Goal: Navigation & Orientation: Go to known website

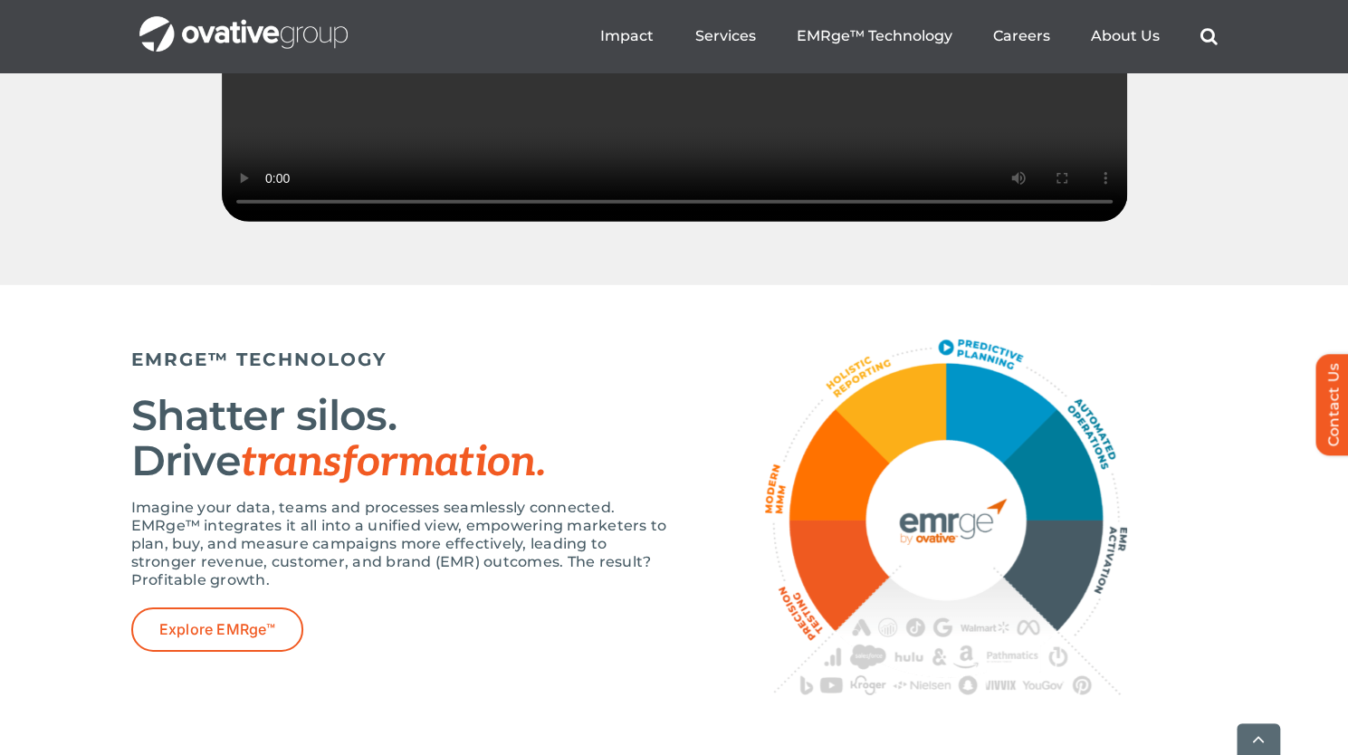
scroll to position [2954, 0]
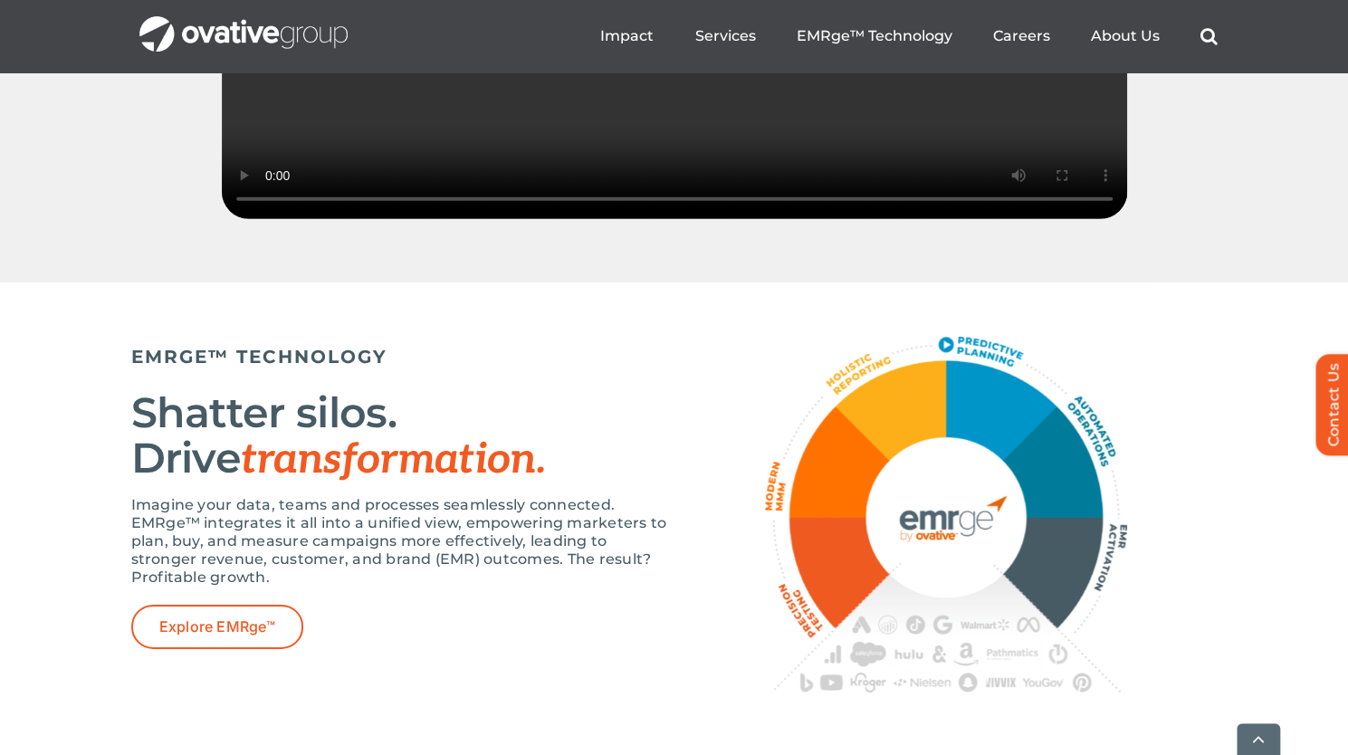
click at [260, 33] on img "OG_Full_horizontal_WHT" at bounding box center [243, 33] width 208 height 35
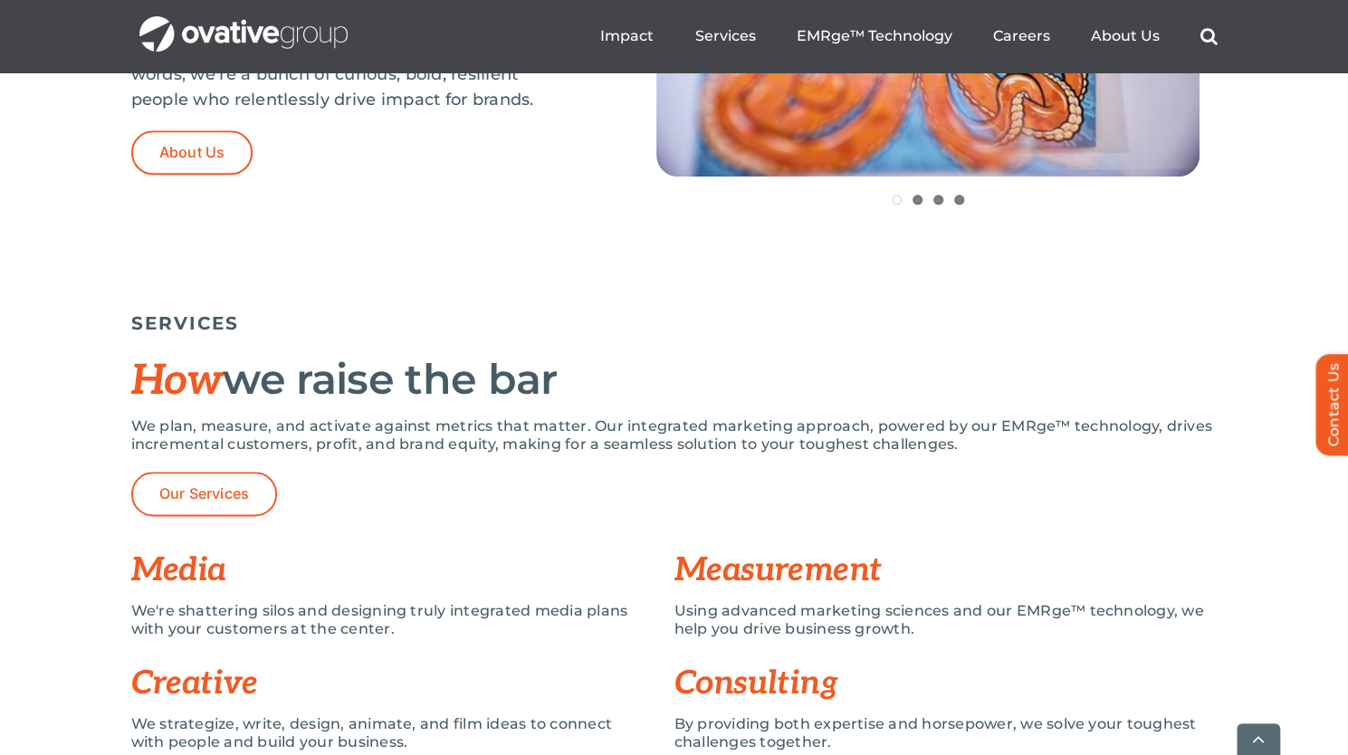
scroll to position [1032, 0]
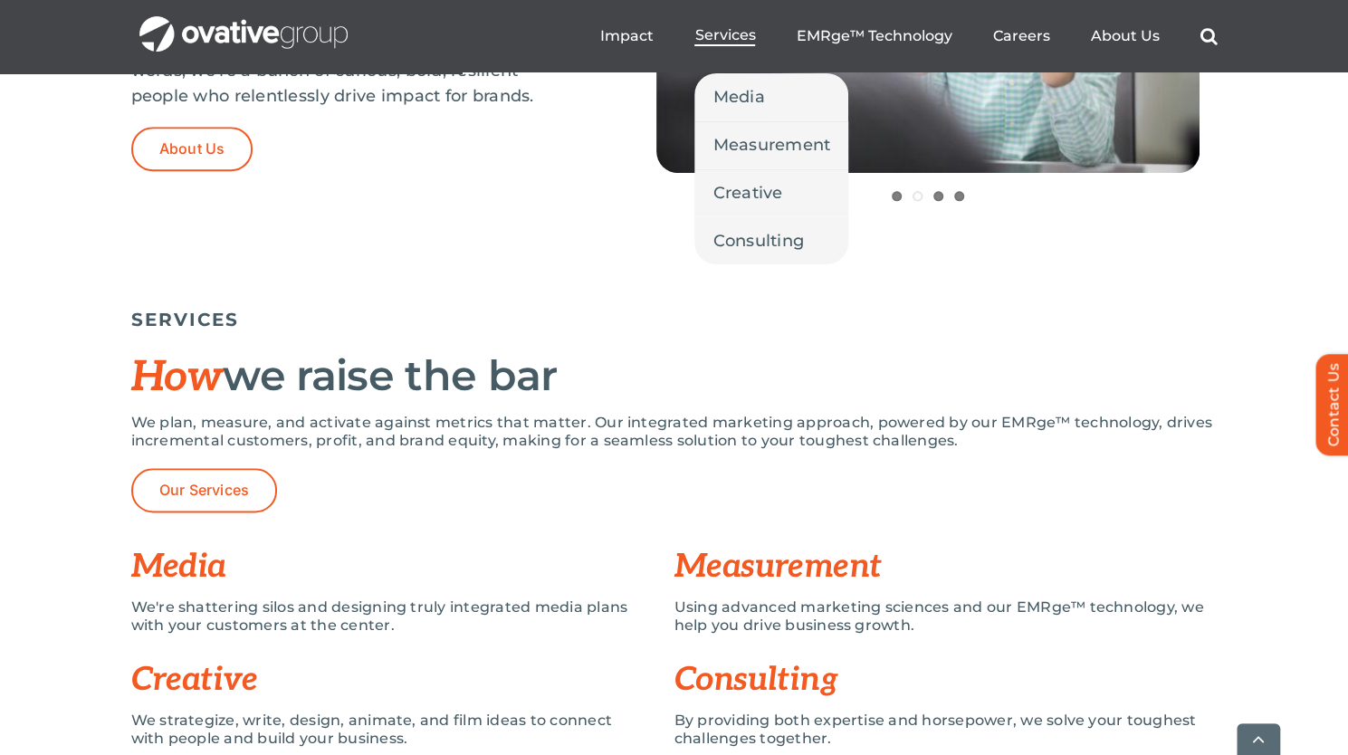
click at [728, 37] on span "Services" at bounding box center [724, 35] width 61 height 18
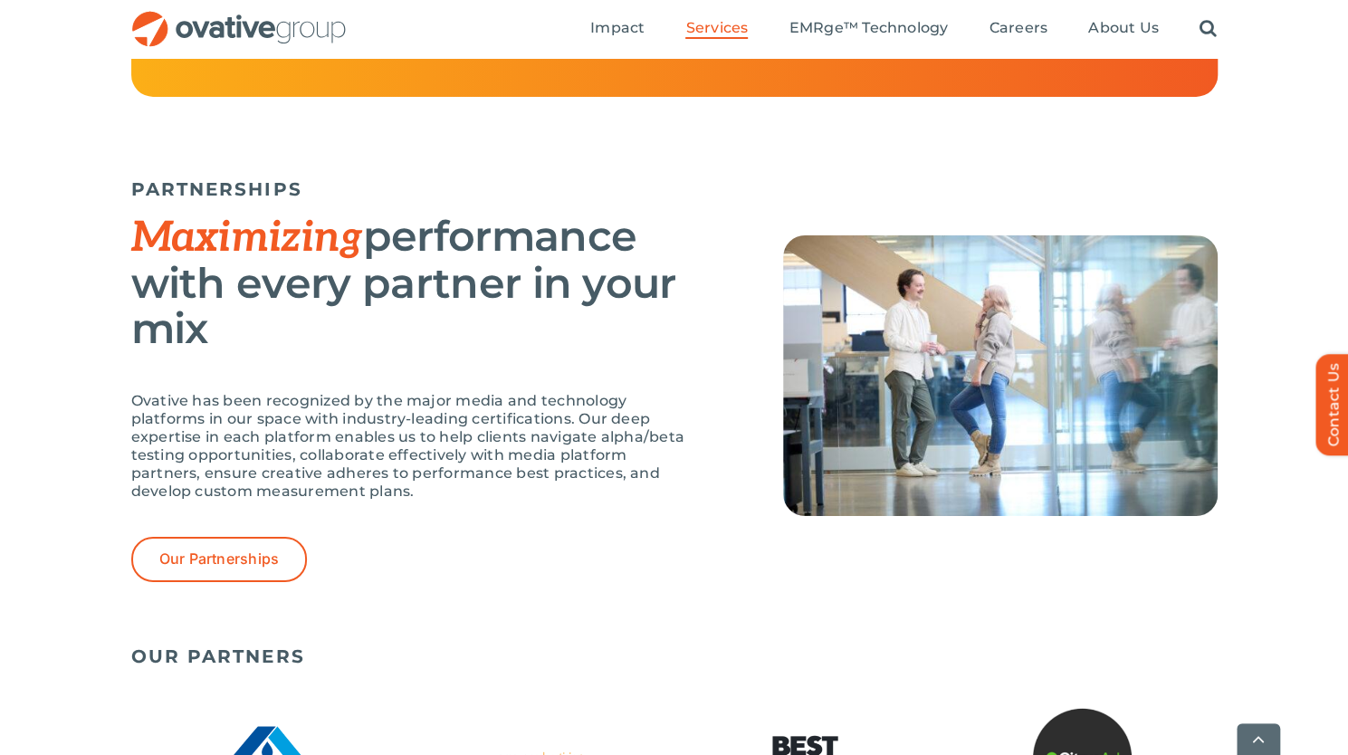
scroll to position [3995, 0]
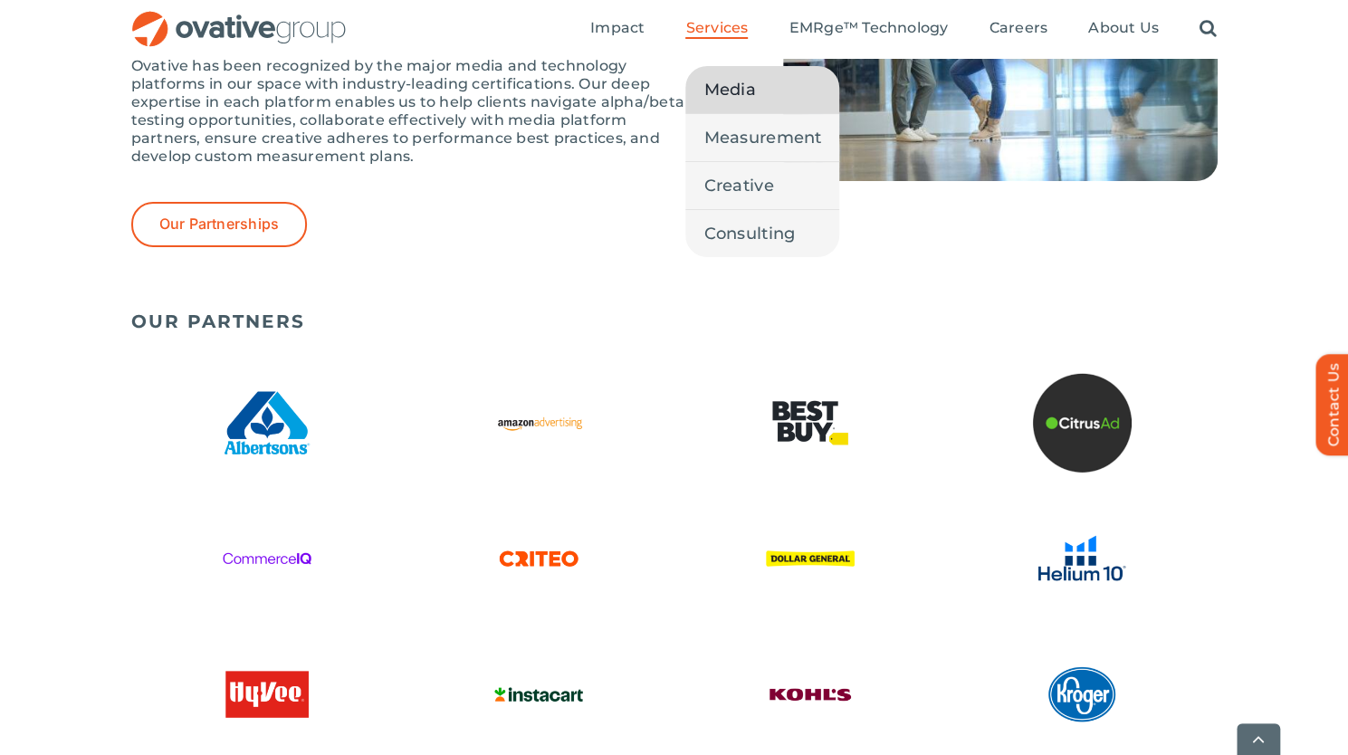
click at [753, 91] on span "Media" at bounding box center [729, 89] width 52 height 25
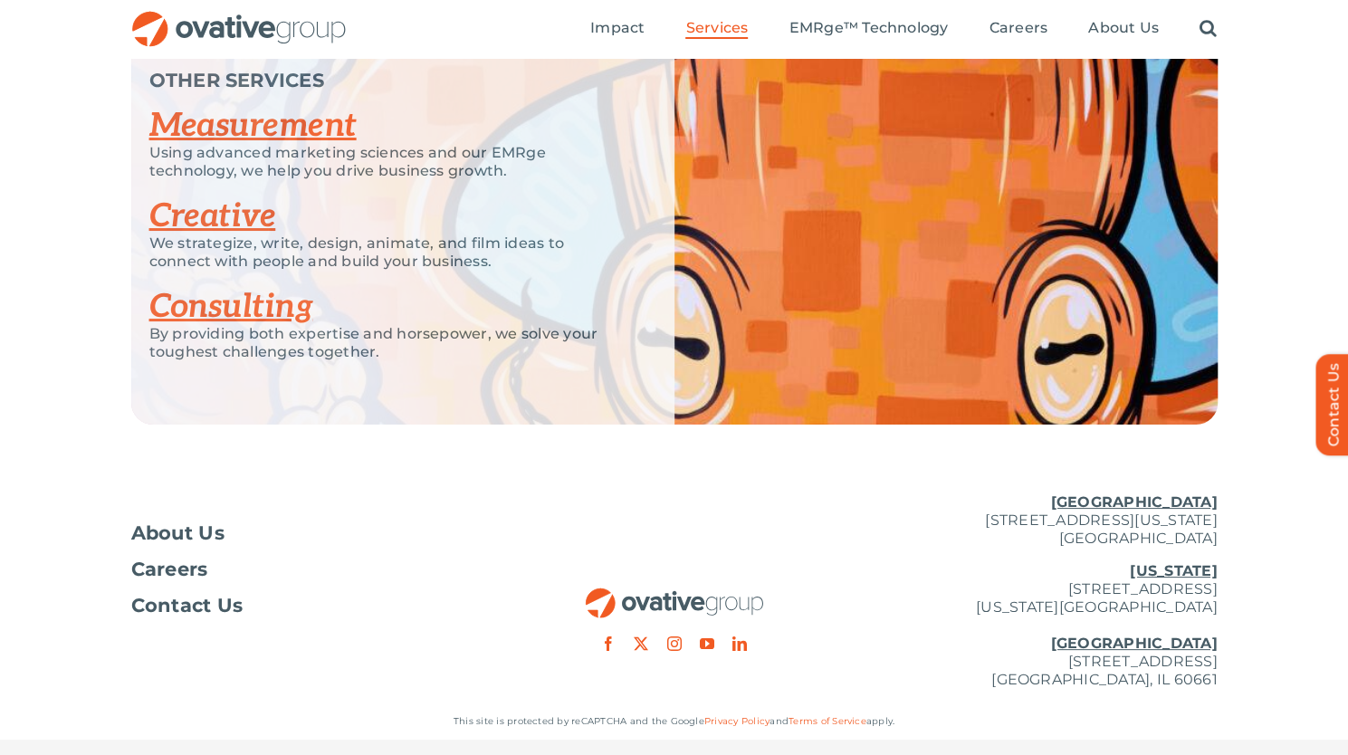
scroll to position [3973, 0]
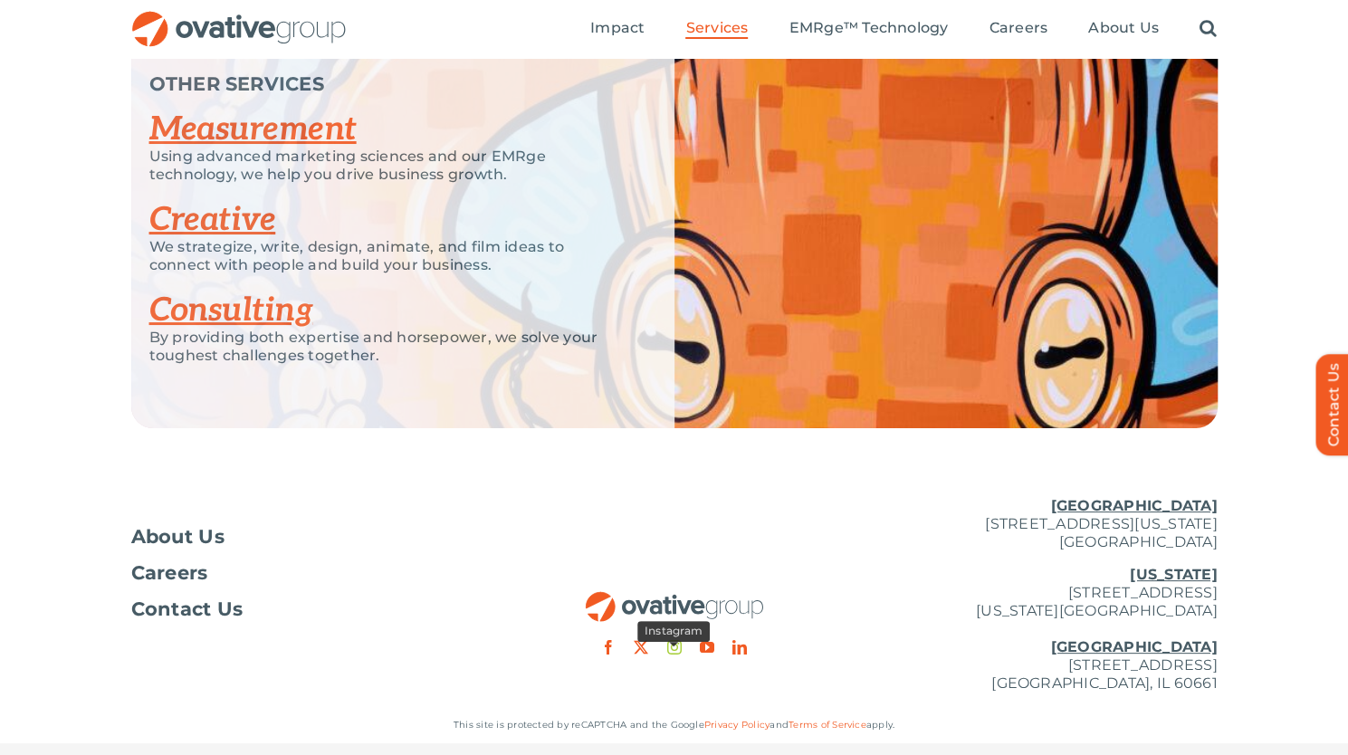
click at [675, 655] on link "instagram" at bounding box center [673, 647] width 14 height 14
